Goal: Use online tool/utility: Utilize a website feature to perform a specific function

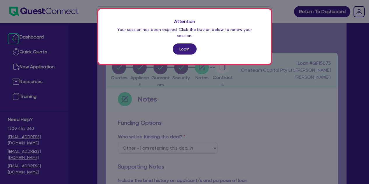
select select "Other"
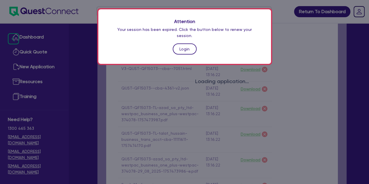
scroll to position [47, 0]
click at [185, 47] on link "Login" at bounding box center [184, 48] width 24 height 11
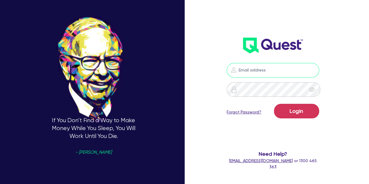
type input "[PERSON_NAME][EMAIL_ADDRESS][PERSON_NAME][DOMAIN_NAME]"
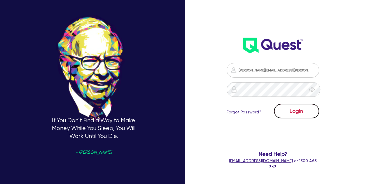
click at [290, 110] on button "Login" at bounding box center [296, 111] width 45 height 15
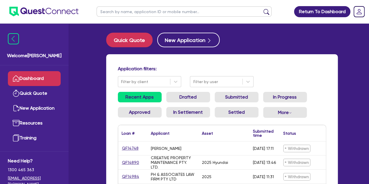
click at [23, 81] on link "Dashboard" at bounding box center [34, 78] width 53 height 15
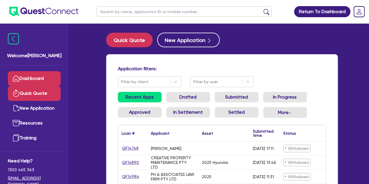
click at [23, 96] on link "Quick Quote" at bounding box center [34, 93] width 53 height 15
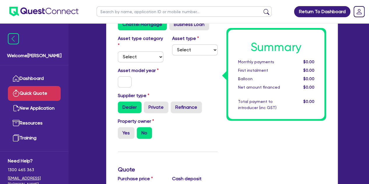
scroll to position [55, 0]
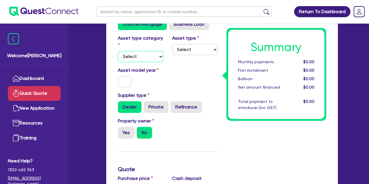
click at [144, 56] on select "Select Cars and light trucks Primary assets Secondary assets Tertiary assets" at bounding box center [140, 56] width 45 height 11
select select "CARS_AND_LIGHT_TRUCKS"
click at [118, 51] on select "Select Cars and light trucks Primary assets Secondary assets Tertiary assets" at bounding box center [140, 56] width 45 height 11
click at [188, 49] on select "Select Passenger vehicles Vans and utes Light trucks up to 4.5 tonne" at bounding box center [194, 49] width 45 height 11
click at [172, 44] on select "Select Passenger vehicles Vans and utes Light trucks up to 4.5 tonne" at bounding box center [194, 49] width 45 height 11
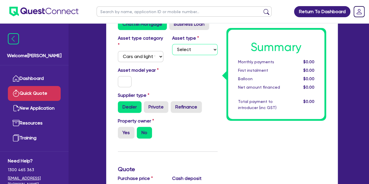
click at [185, 51] on select "Select Passenger vehicles Vans and utes Light trucks up to 4.5 tonne" at bounding box center [194, 49] width 45 height 11
select select "VANS_AND_UTES"
click at [172, 44] on select "Select Passenger vehicles Vans and utes Light trucks up to 4.5 tonne" at bounding box center [194, 49] width 45 height 11
click at [128, 82] on input "text" at bounding box center [125, 81] width 14 height 11
type input "1"
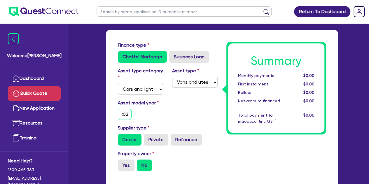
scroll to position [0, 4]
type input "2025"
click at [163, 111] on div "Asset model year [DATE]" at bounding box center [140, 109] width 54 height 20
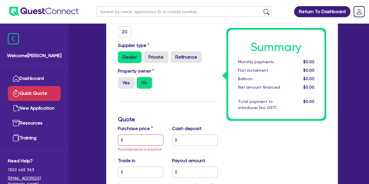
scroll to position [105, 0]
click at [127, 89] on div "Property owner Yes No" at bounding box center [167, 80] width 108 height 26
click at [125, 83] on label "Yes" at bounding box center [126, 83] width 17 height 12
click at [122, 80] on input "Yes" at bounding box center [120, 79] width 4 height 4
radio input "true"
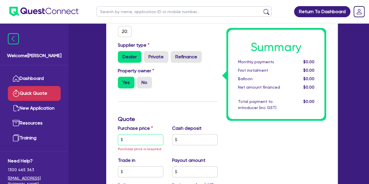
click at [133, 143] on input "text" at bounding box center [140, 139] width 45 height 11
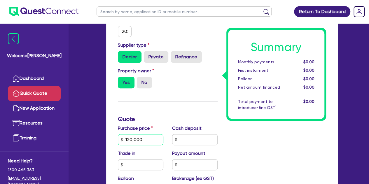
type input "120,000"
click at [167, 100] on div "Finance type Chattel Mortgage Business Loan Asset type category Select Cars and…" at bounding box center [167, 155] width 108 height 392
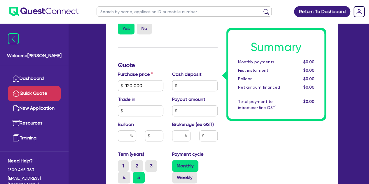
scroll to position [160, 0]
drag, startPoint x: 167, startPoint y: 100, endPoint x: 132, endPoint y: 128, distance: 45.0
click at [132, 128] on div "Purchase price 120,000 Cash deposit Trade in Payout amount Balloon Brokerage (e…" at bounding box center [167, 111] width 108 height 80
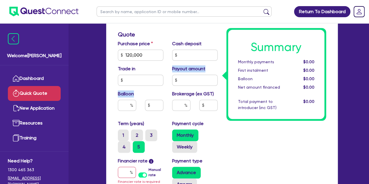
scroll to position [191, 0]
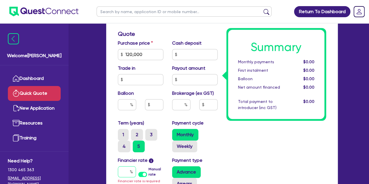
click at [119, 171] on input "text" at bounding box center [127, 171] width 18 height 11
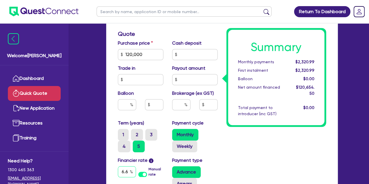
scroll to position [0, 1]
type input "6.69"
click at [230, 162] on div "Summary Monthly payments $2,358.35 First instalment $2,358.35 Balloon $0.00 Net…" at bounding box center [276, 70] width 108 height 392
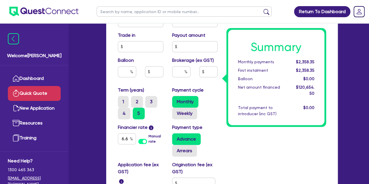
scroll to position [224, 0]
click at [175, 71] on input "text" at bounding box center [181, 71] width 18 height 11
type input "5"
type input "6,032.73"
click at [259, 150] on div "Summary Monthly payments $2,488.06 First instalment $2,488.06 Balloon $0.00 Net…" at bounding box center [276, 37] width 108 height 392
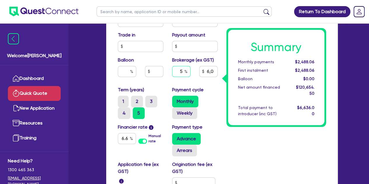
click at [183, 69] on input "5" at bounding box center [181, 71] width 18 height 11
type input "3"
type input "3,619.64"
click at [230, 136] on div "Summary Monthly payments $2,488.06 First instalment $2,488.06 Balloon $0.00 Net…" at bounding box center [276, 37] width 108 height 392
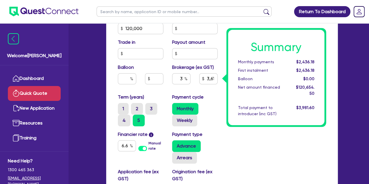
scroll to position [216, 0]
